Goal: Task Accomplishment & Management: Use online tool/utility

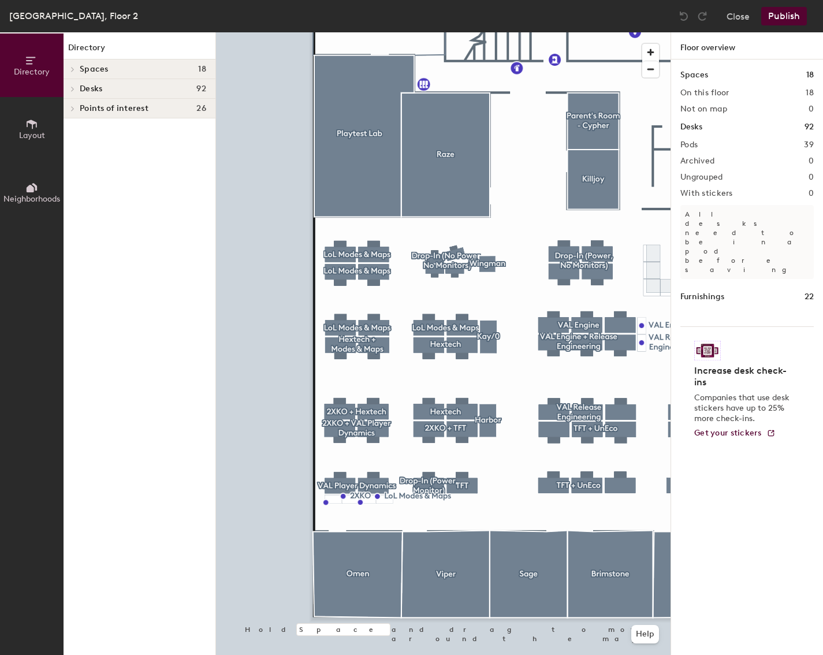
click at [445, 655] on html "Skip navigation Schedule Office People Analytics Services Manage RM Sydney, Flo…" at bounding box center [411, 327] width 823 height 655
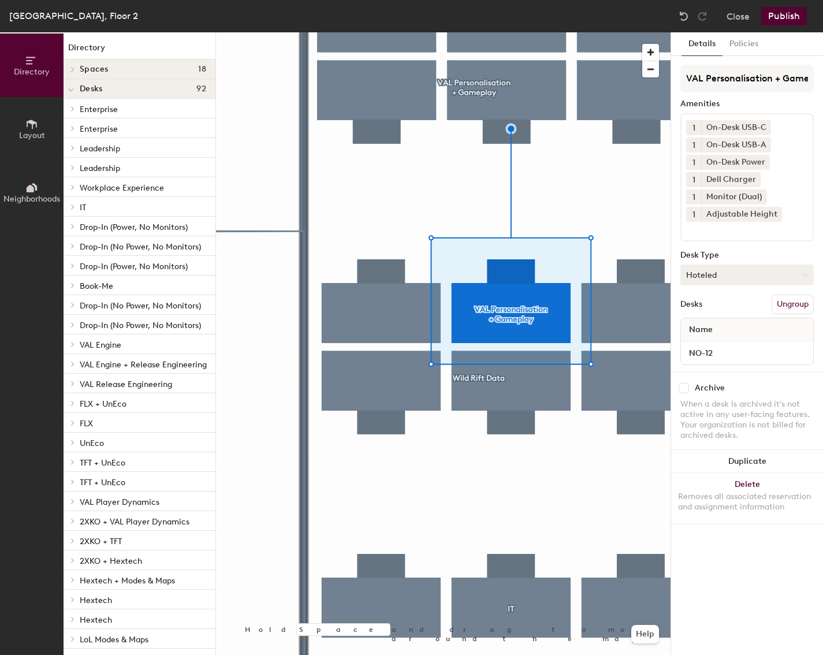
click at [739, 277] on button "Hoteled" at bounding box center [747, 275] width 133 height 21
click at [719, 309] on div "Assigned" at bounding box center [739, 310] width 116 height 17
click at [790, 18] on button "Publish" at bounding box center [784, 16] width 46 height 18
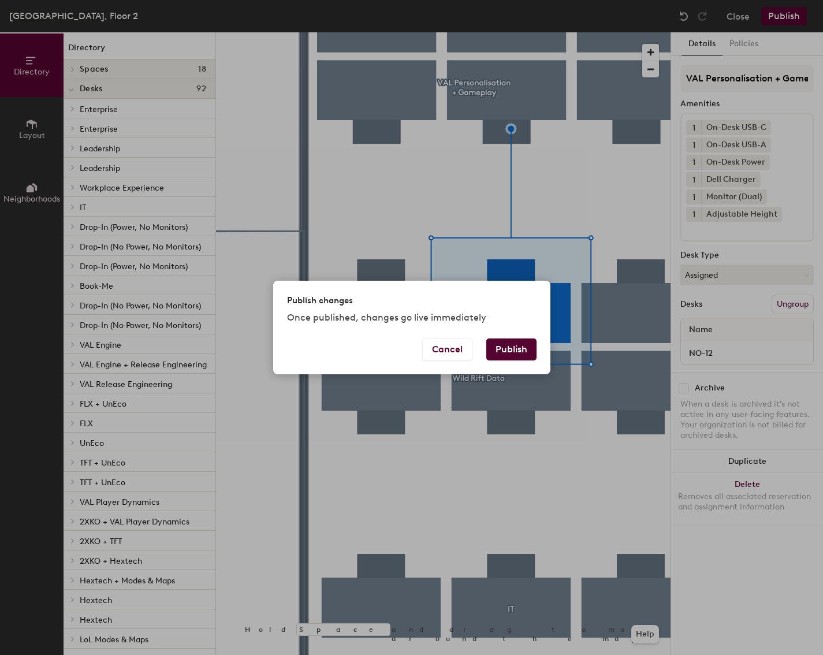
click at [511, 352] on button "Publish" at bounding box center [511, 350] width 50 height 22
